Goal: Task Accomplishment & Management: Manage account settings

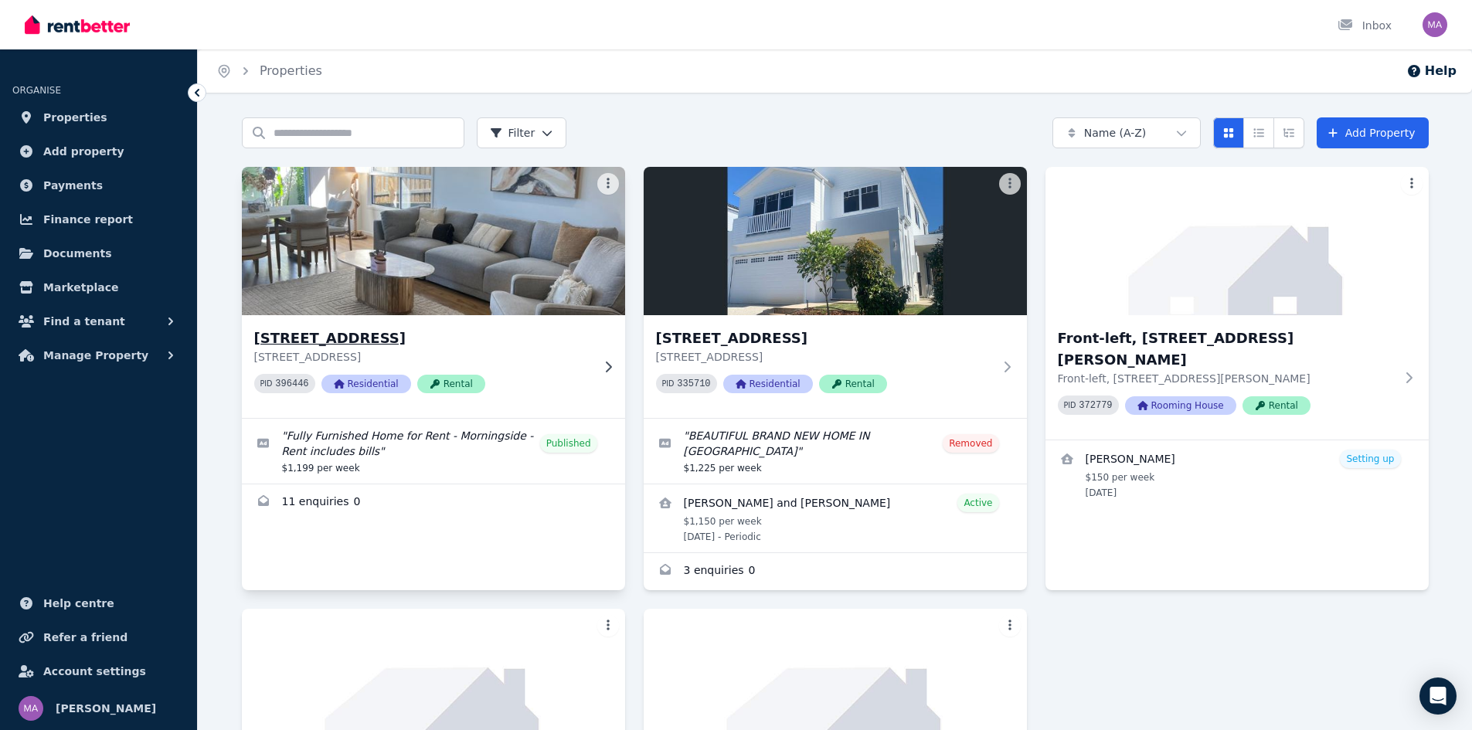
click at [331, 342] on h3 "[STREET_ADDRESS]" at bounding box center [422, 339] width 337 height 22
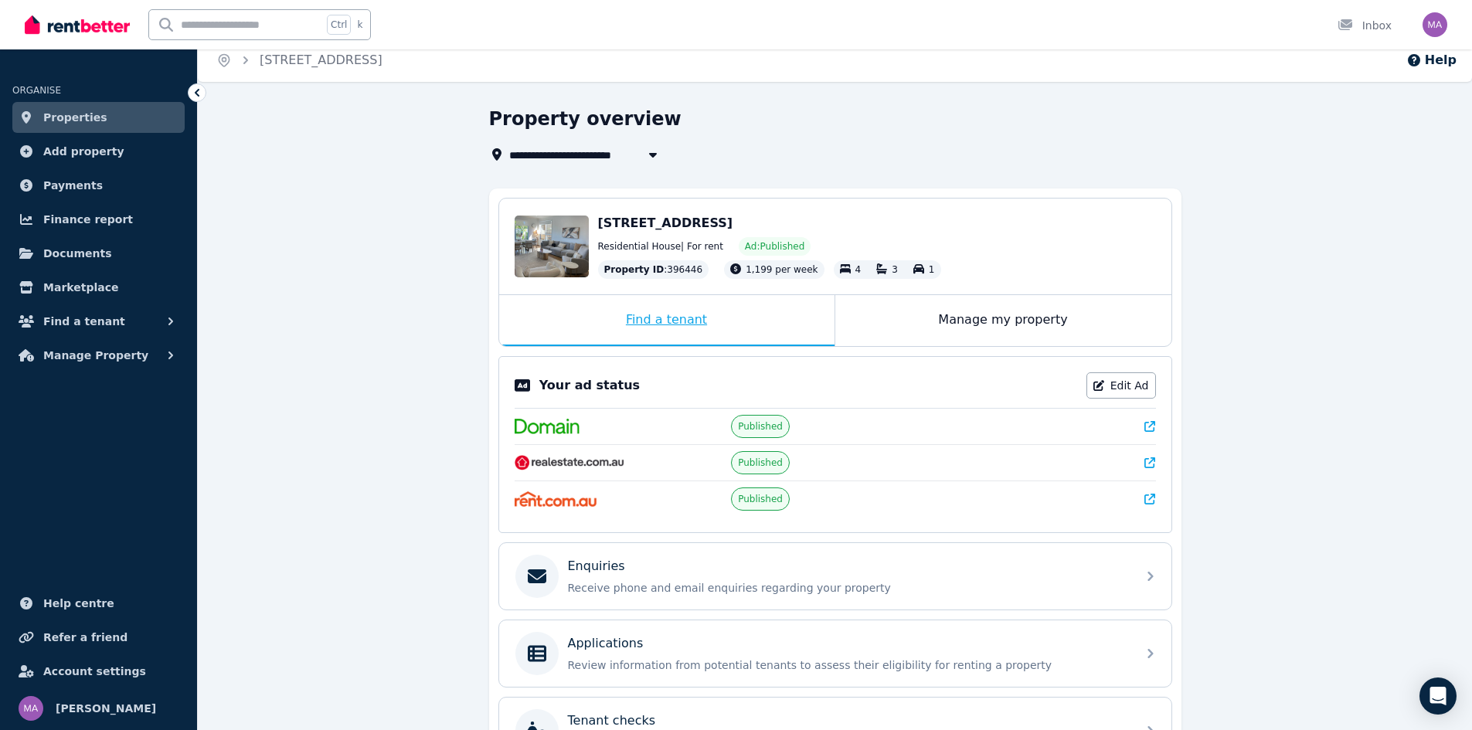
scroll to position [191, 0]
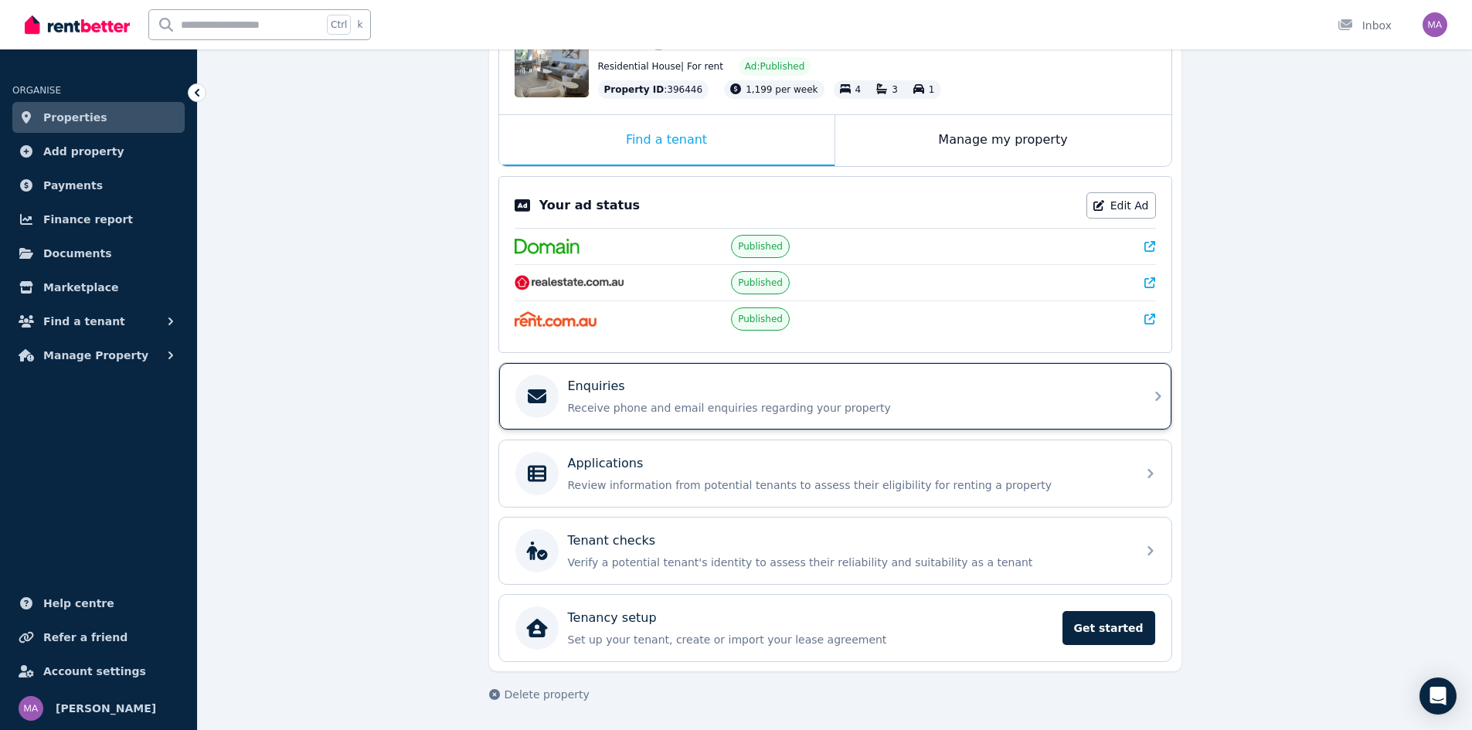
click at [612, 396] on div "Enquiries Receive phone and email enquiries regarding your property" at bounding box center [848, 396] width 560 height 39
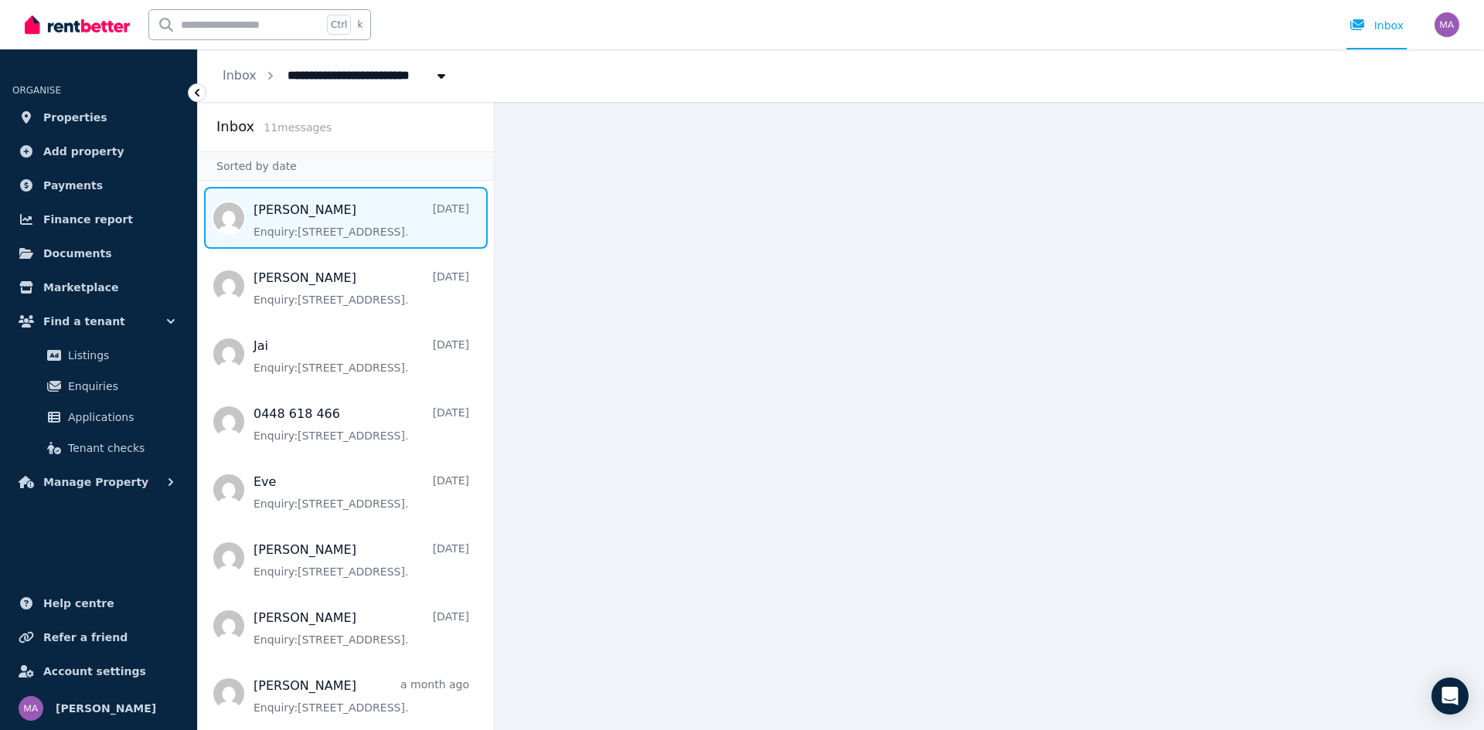
click at [258, 213] on span "Message list" at bounding box center [346, 218] width 296 height 62
